Goal: Task Accomplishment & Management: Use online tool/utility

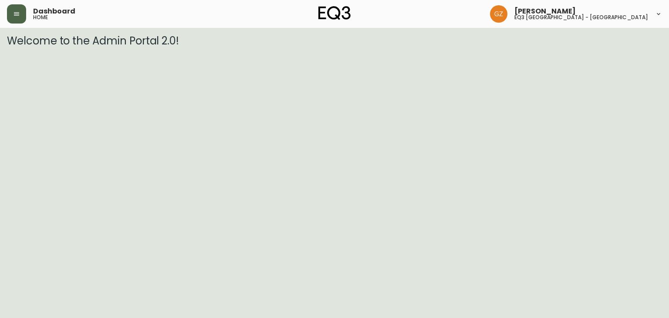
click at [15, 10] on icon "button" at bounding box center [16, 13] width 7 height 7
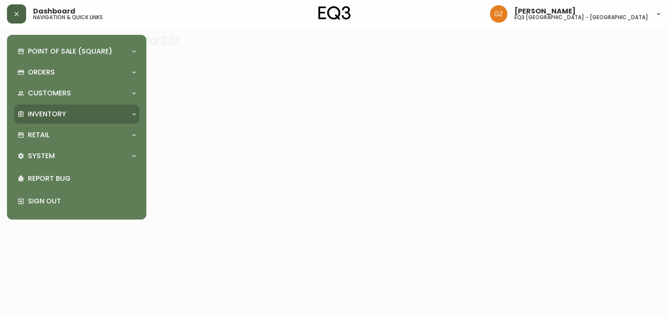
click at [73, 115] on div "Inventory" at bounding box center [72, 114] width 110 height 10
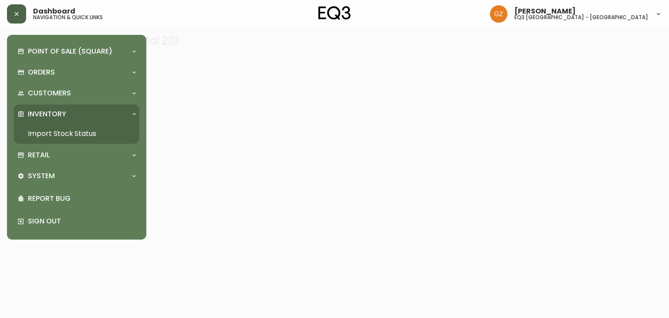
click at [75, 135] on link "Import Stock Status" at bounding box center [76, 134] width 125 height 20
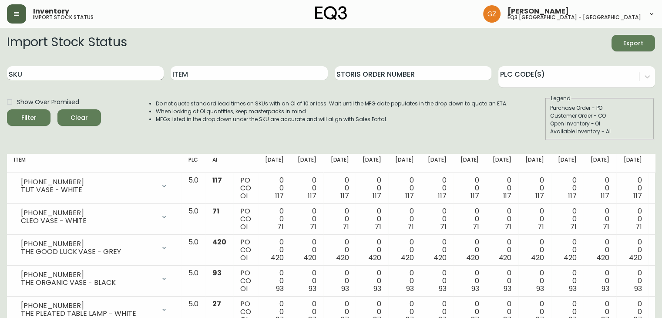
click at [135, 77] on input "SKU" at bounding box center [85, 73] width 157 height 14
paste input "[PHONE_NUMBER]"
type input "[PHONE_NUMBER]"
click at [29, 120] on span "Filter" at bounding box center [28, 117] width 15 height 11
